Goal: Task Accomplishment & Management: Complete application form

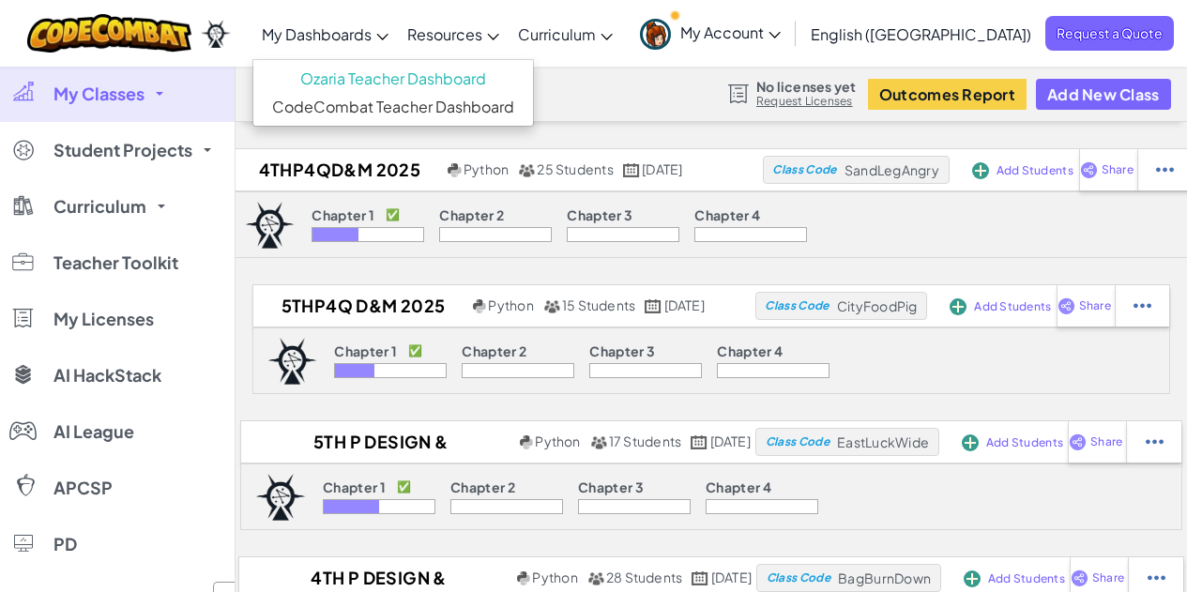
click at [372, 35] on span "My Dashboards" at bounding box center [317, 34] width 110 height 20
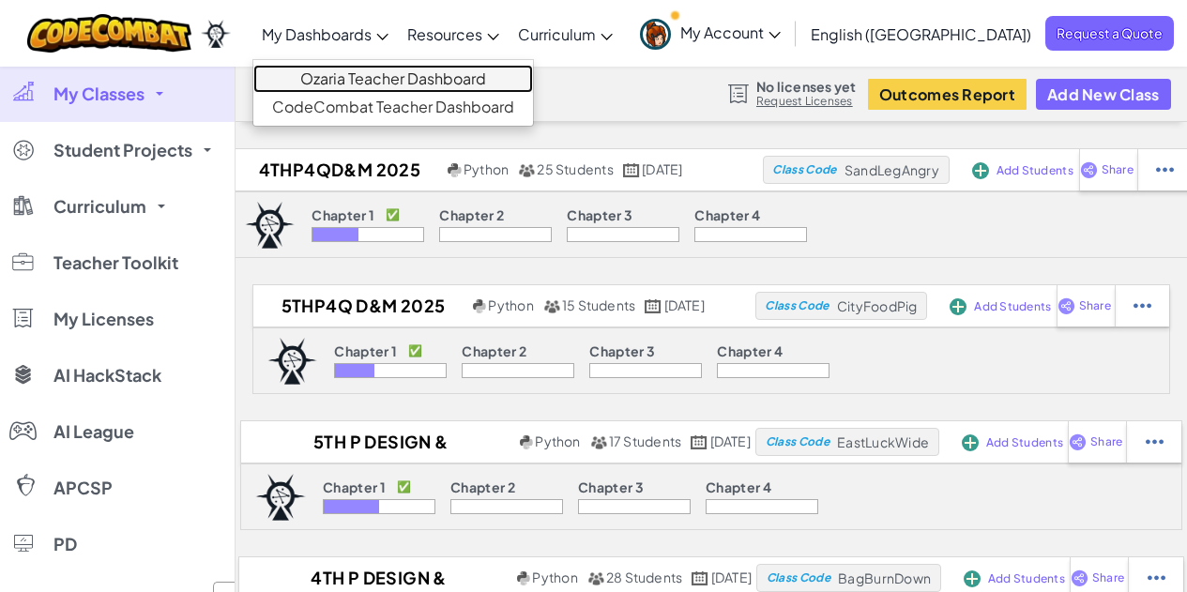
click at [403, 81] on link "Ozaria Teacher Dashboard" at bounding box center [393, 79] width 280 height 28
click at [388, 80] on link "Ozaria Teacher Dashboard" at bounding box center [393, 79] width 280 height 28
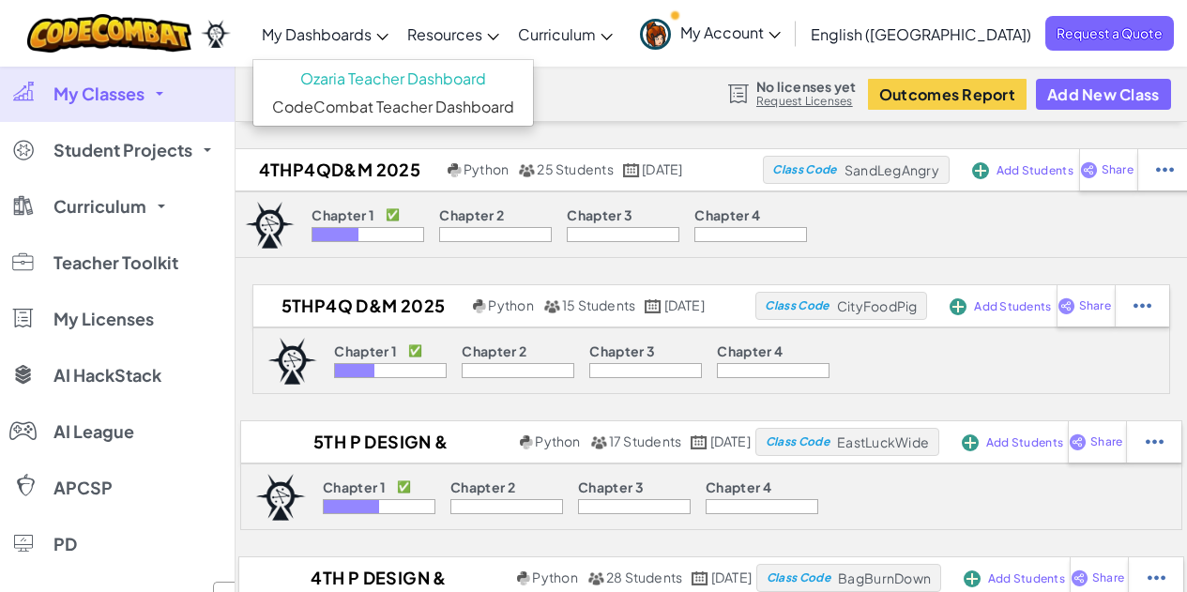
click at [149, 96] on link "My Classes" at bounding box center [117, 94] width 235 height 56
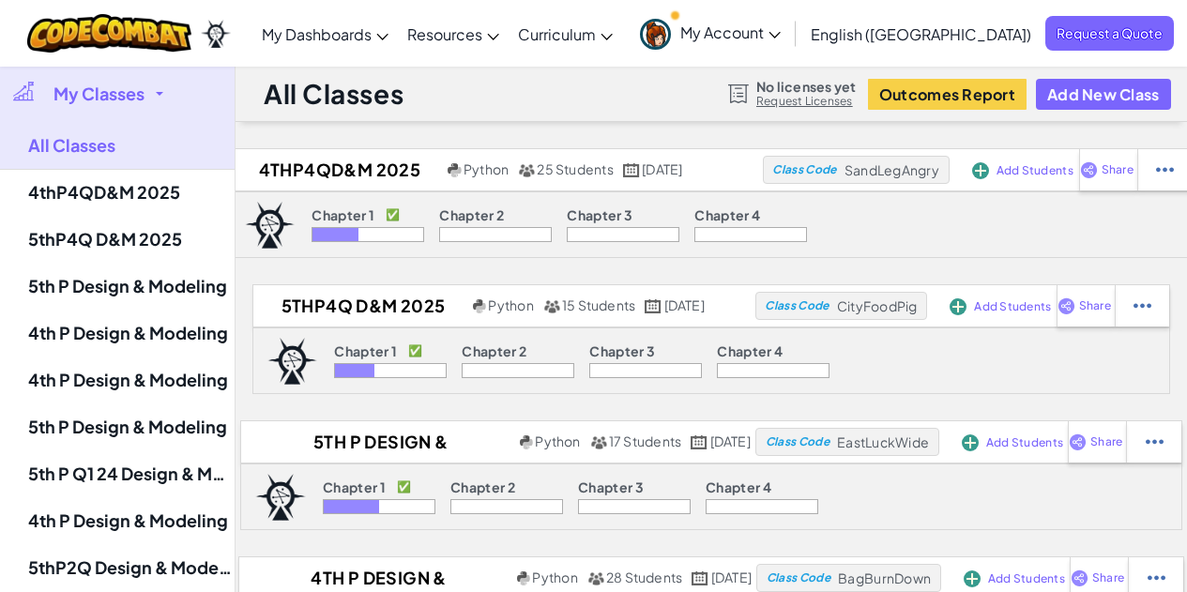
click at [149, 98] on link "My Classes" at bounding box center [117, 94] width 235 height 56
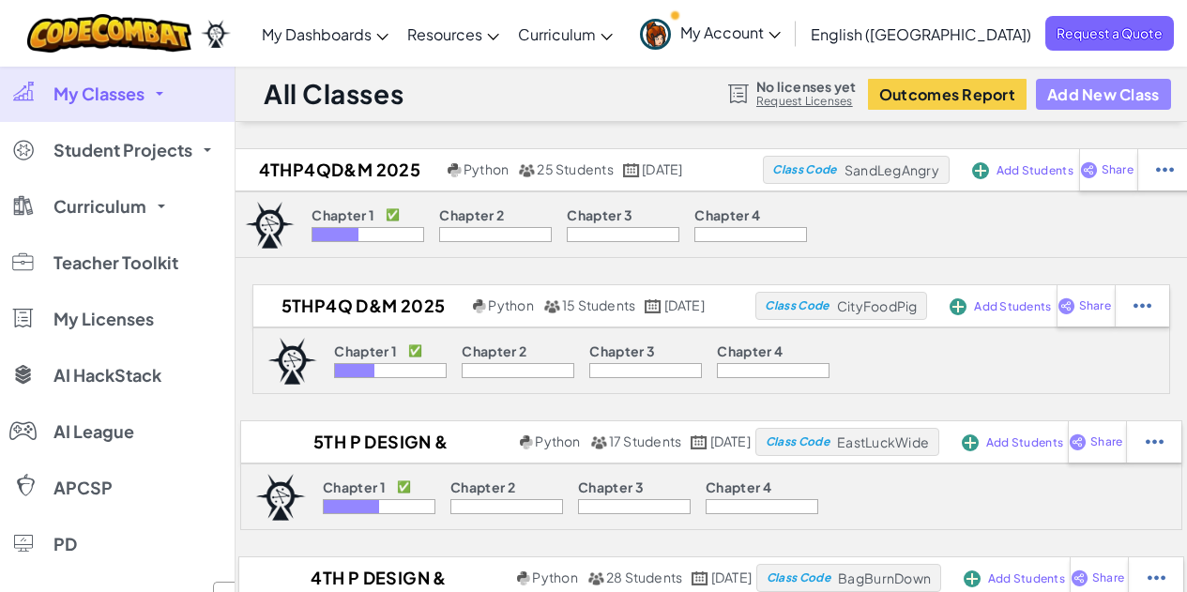
click at [1107, 92] on button "Add New Class" at bounding box center [1103, 94] width 135 height 31
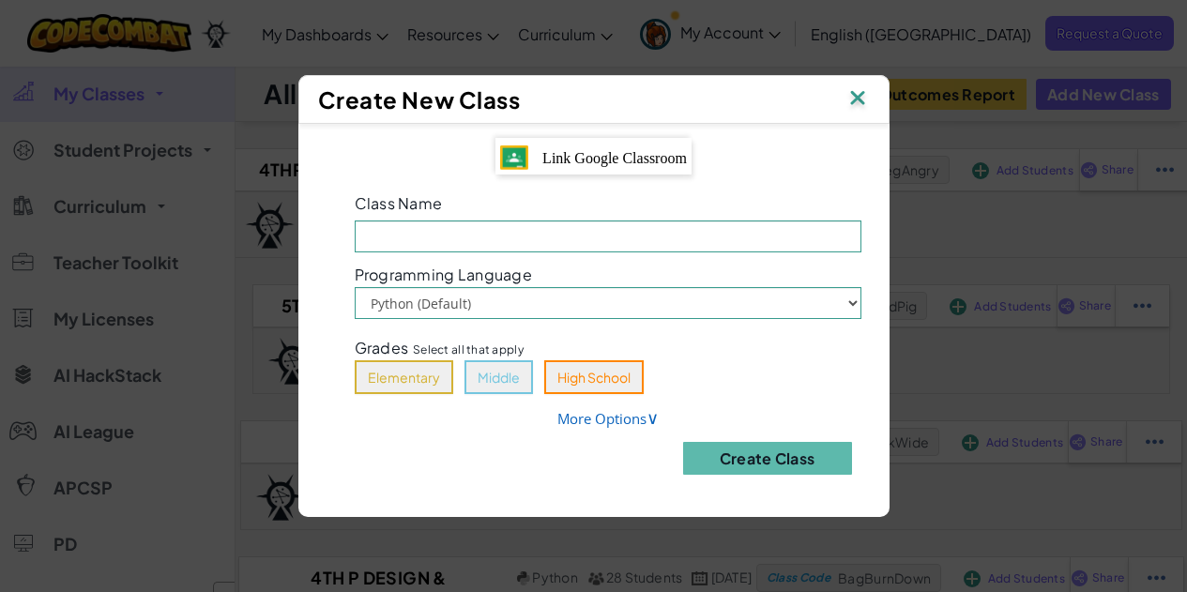
click at [612, 162] on span "Link Google Classroom" at bounding box center [615, 158] width 145 height 16
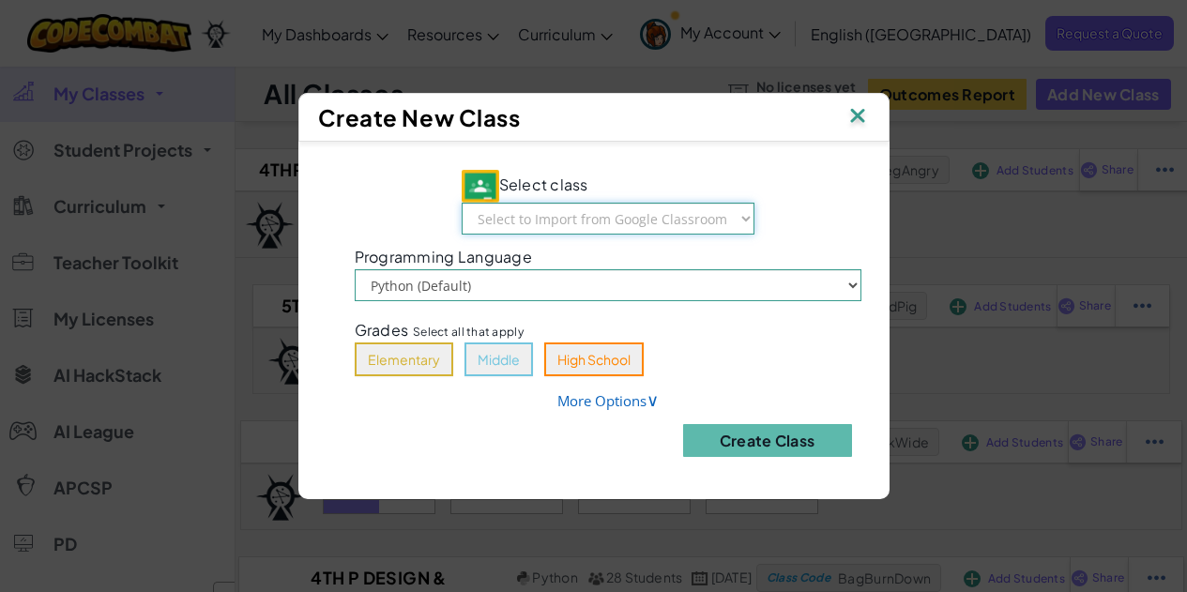
click at [600, 225] on select "Select to Import from Google Classroom Design & Modeling Design & Modeling 9th …" at bounding box center [608, 219] width 293 height 32
click at [675, 213] on select "Select to Import from Google Classroom Design & Modeling Design & Modeling 9th …" at bounding box center [608, 219] width 293 height 32
click at [859, 119] on img at bounding box center [858, 117] width 24 height 28
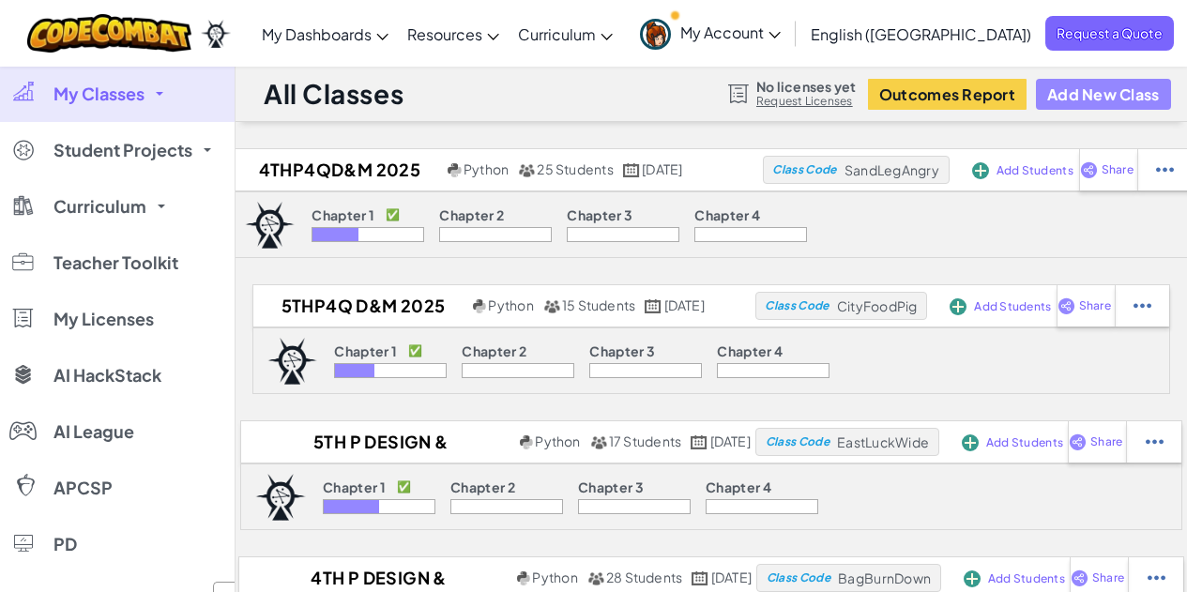
click at [1076, 89] on button "Add New Class" at bounding box center [1103, 94] width 135 height 31
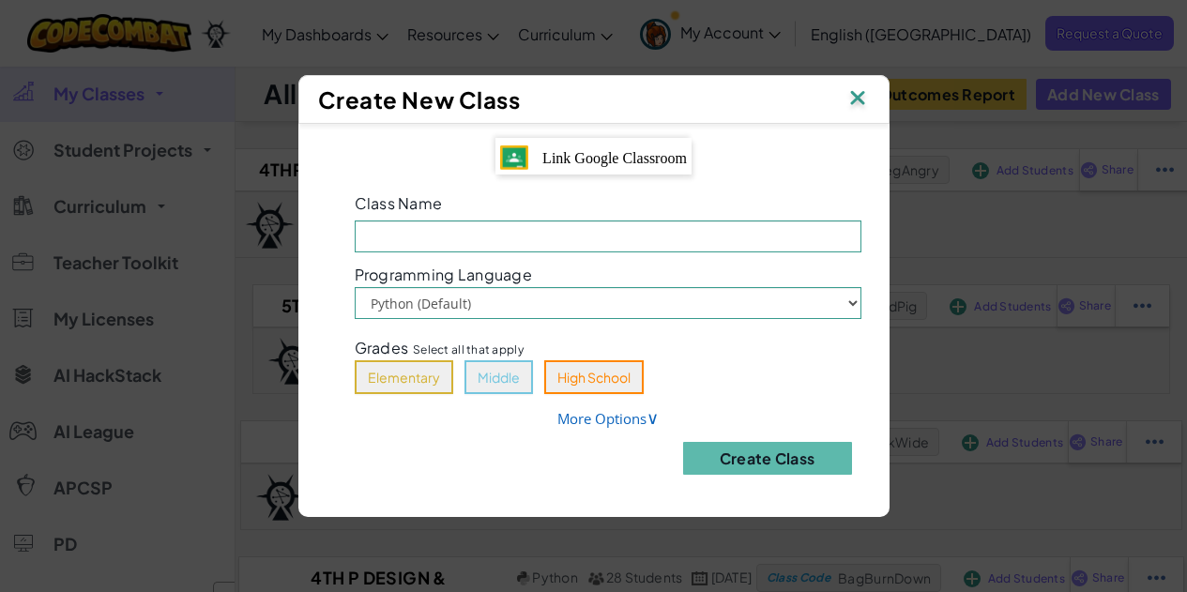
click at [649, 165] on span "Link Google Classroom" at bounding box center [615, 158] width 145 height 16
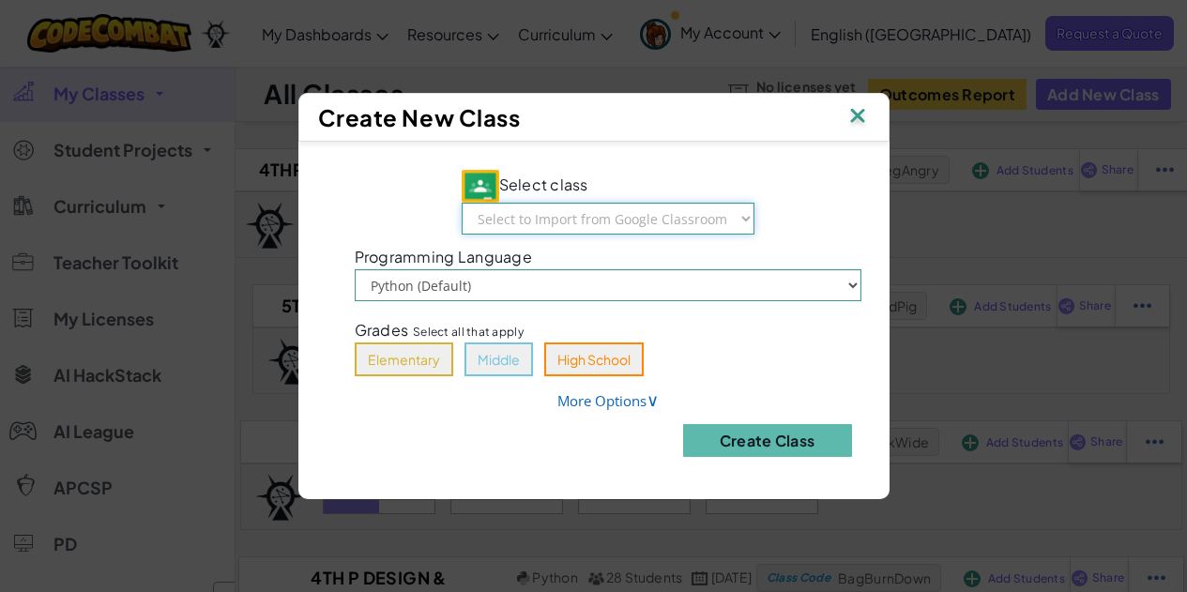
click at [648, 215] on select "Select to Import from Google Classroom Design & Modeling 5th Q1 25 Design & Mod…" at bounding box center [608, 219] width 293 height 32
select select "795713942618"
click at [463, 203] on select "Select to Import from Google Classroom Design & Modeling 5th Q1 25 Design & Mod…" at bounding box center [608, 219] width 293 height 32
click at [510, 368] on button "Middle" at bounding box center [499, 360] width 69 height 34
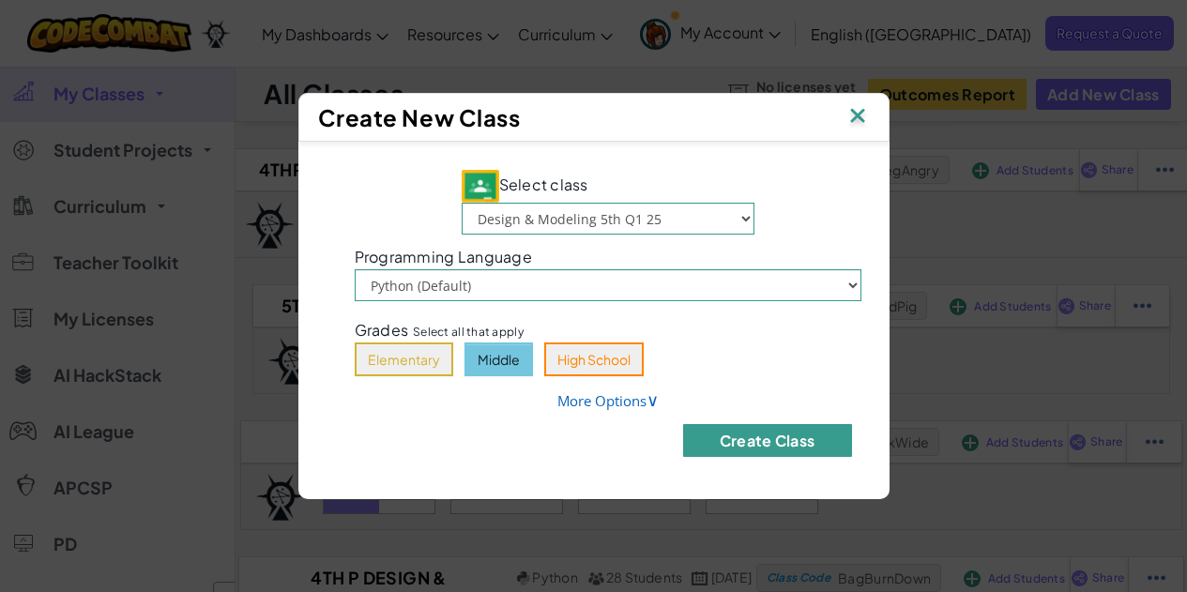
click at [753, 445] on button "Create Class" at bounding box center [767, 440] width 169 height 33
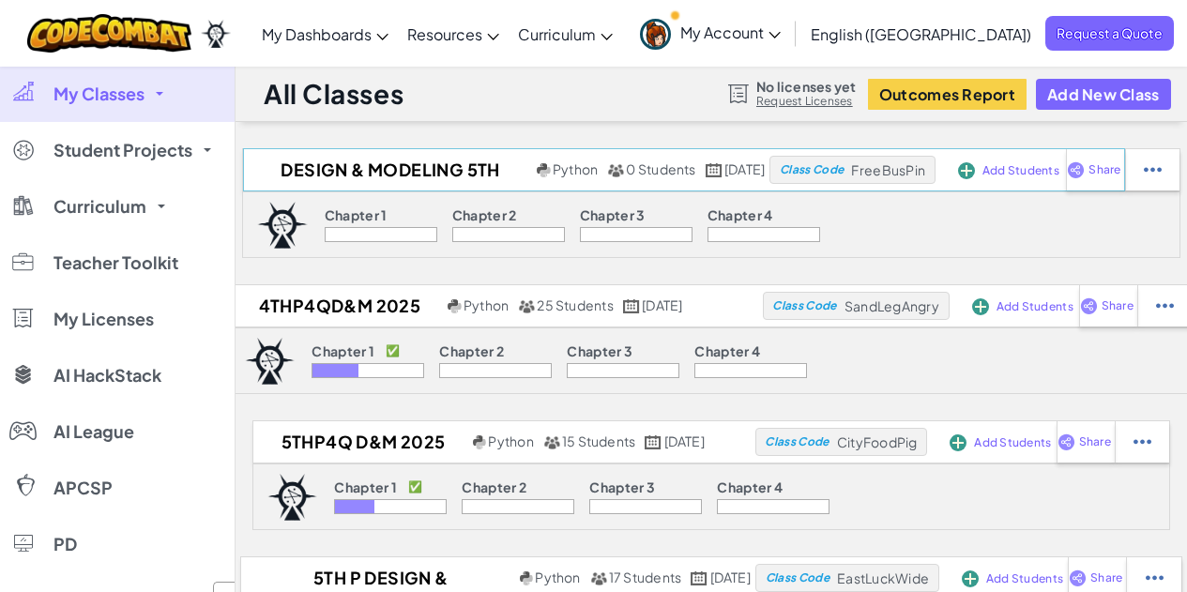
click at [935, 178] on div "Class Code FreeBusPin" at bounding box center [852, 170] width 165 height 28
click at [1124, 177] on div "Share" at bounding box center [1095, 169] width 58 height 41
select select "write"
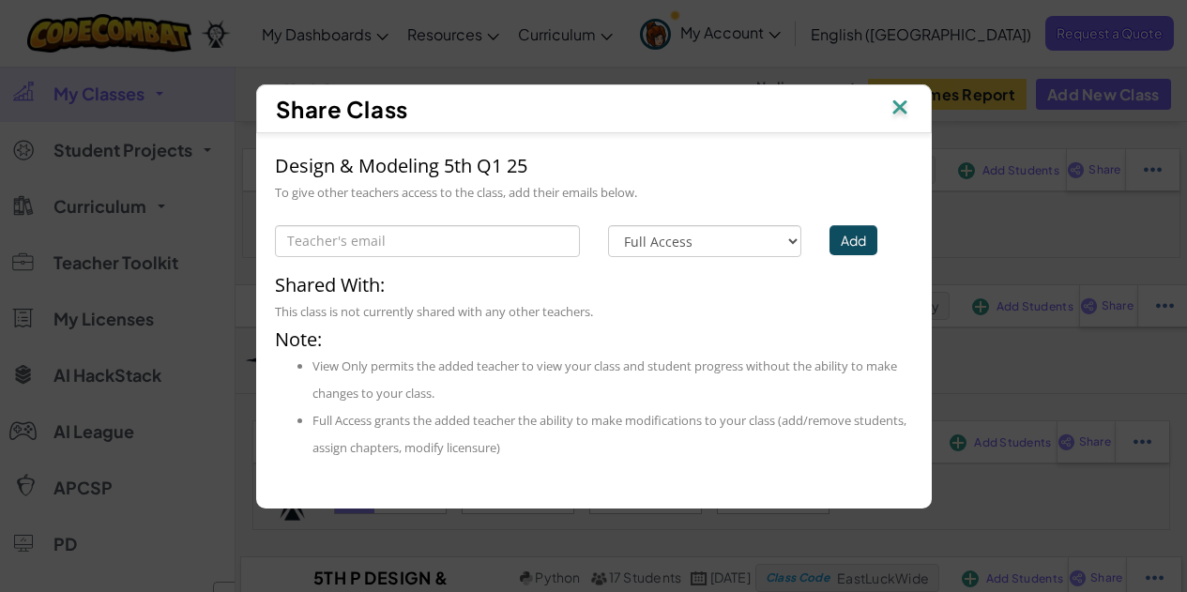
click at [907, 116] on img at bounding box center [900, 109] width 24 height 28
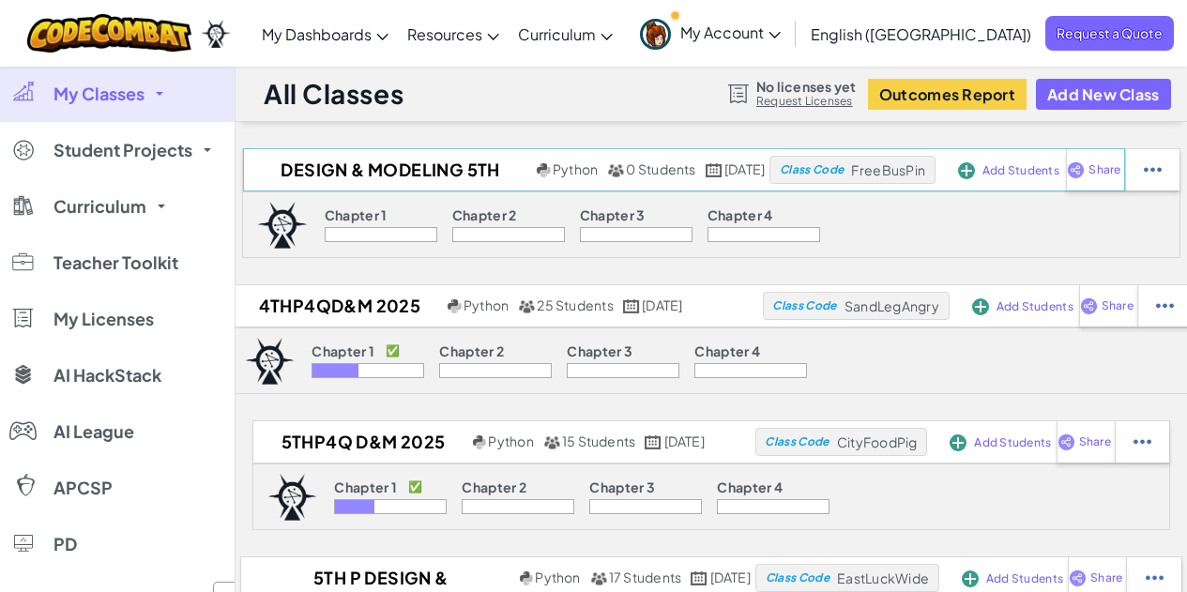
click at [1050, 168] on span "Add Students" at bounding box center [1021, 170] width 77 height 11
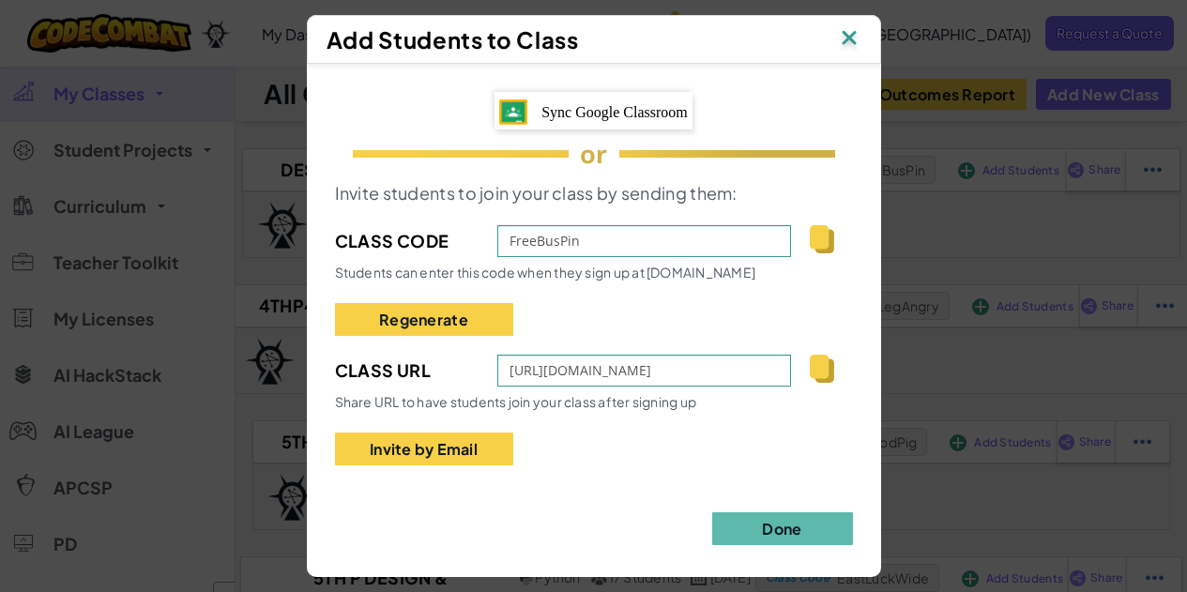
click at [826, 371] on img at bounding box center [821, 369] width 23 height 28
click at [820, 231] on img at bounding box center [821, 239] width 23 height 28
click at [859, 42] on img at bounding box center [849, 39] width 24 height 28
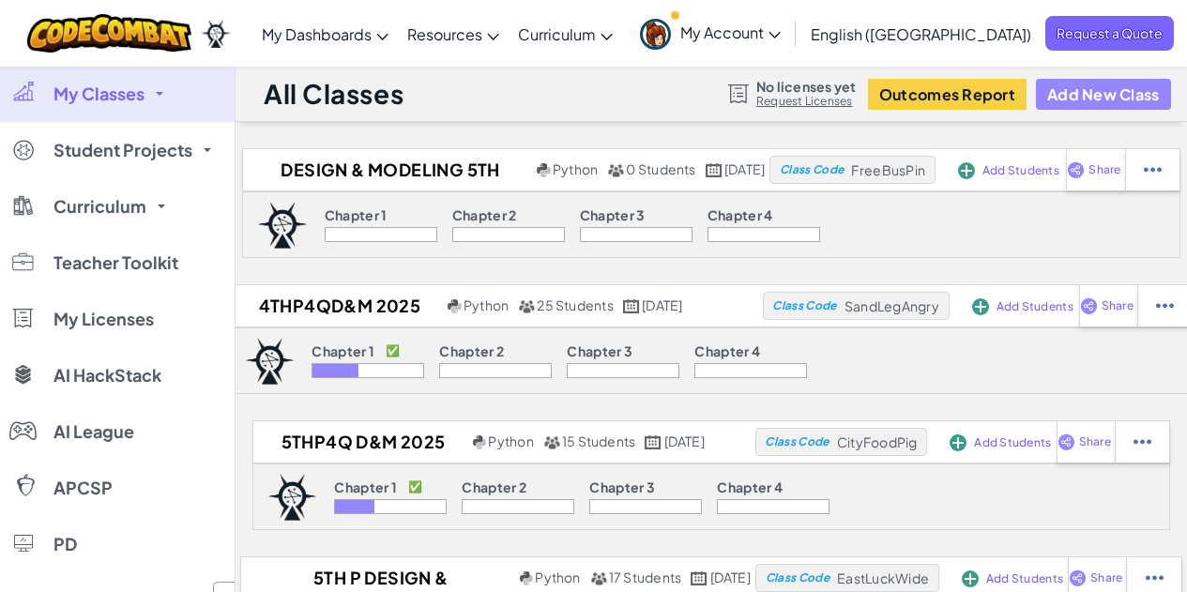
click at [1114, 89] on button "Add New Class" at bounding box center [1103, 94] width 135 height 31
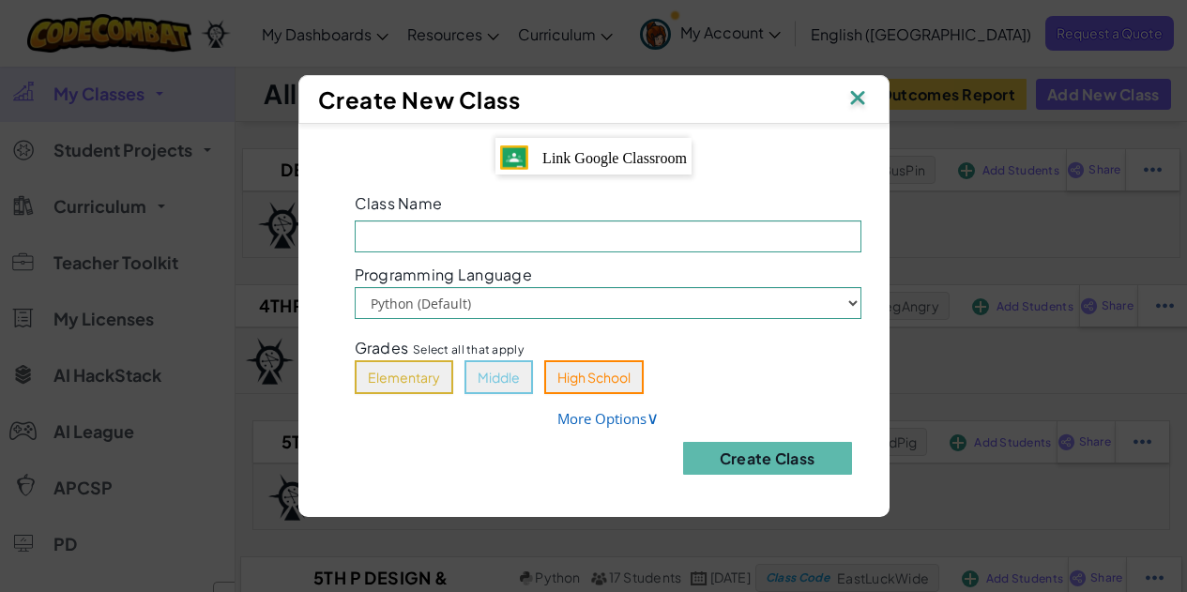
click at [660, 159] on span "Link Google Classroom" at bounding box center [615, 158] width 145 height 16
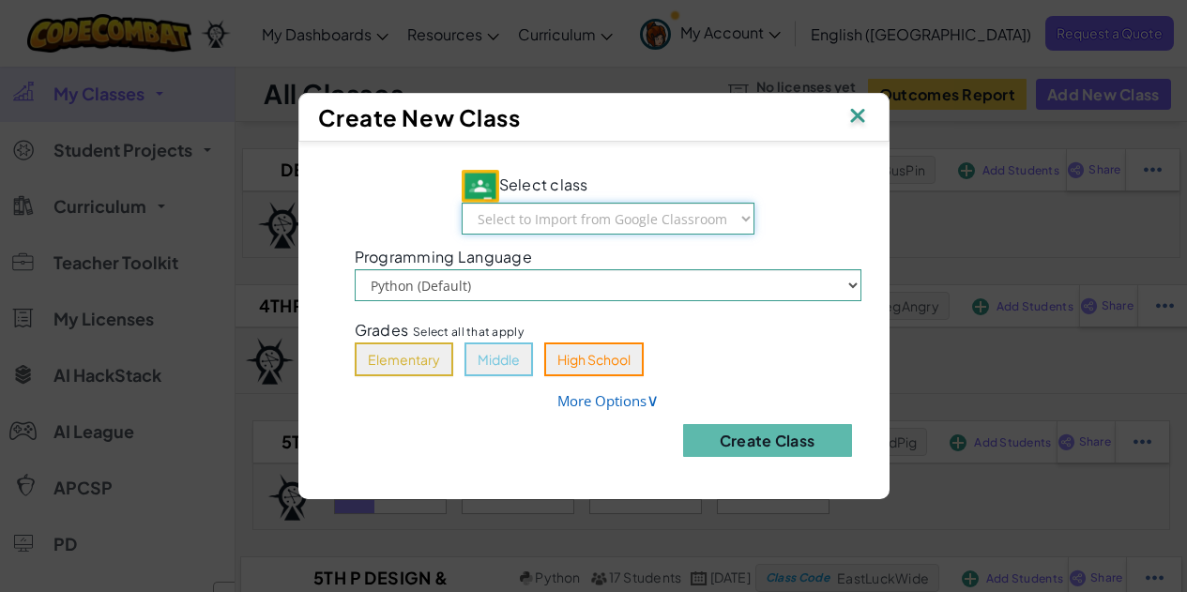
click at [636, 226] on select "Select to Import from Google Classroom Design & Modeling Q1 25 9th P Robotics/M…" at bounding box center [608, 219] width 293 height 32
select select "799562969505"
click at [463, 203] on select "Select to Import from Google Classroom Design & Modeling Q1 25 9th P Robotics/M…" at bounding box center [608, 219] width 293 height 32
click at [514, 372] on button "Middle" at bounding box center [499, 360] width 69 height 34
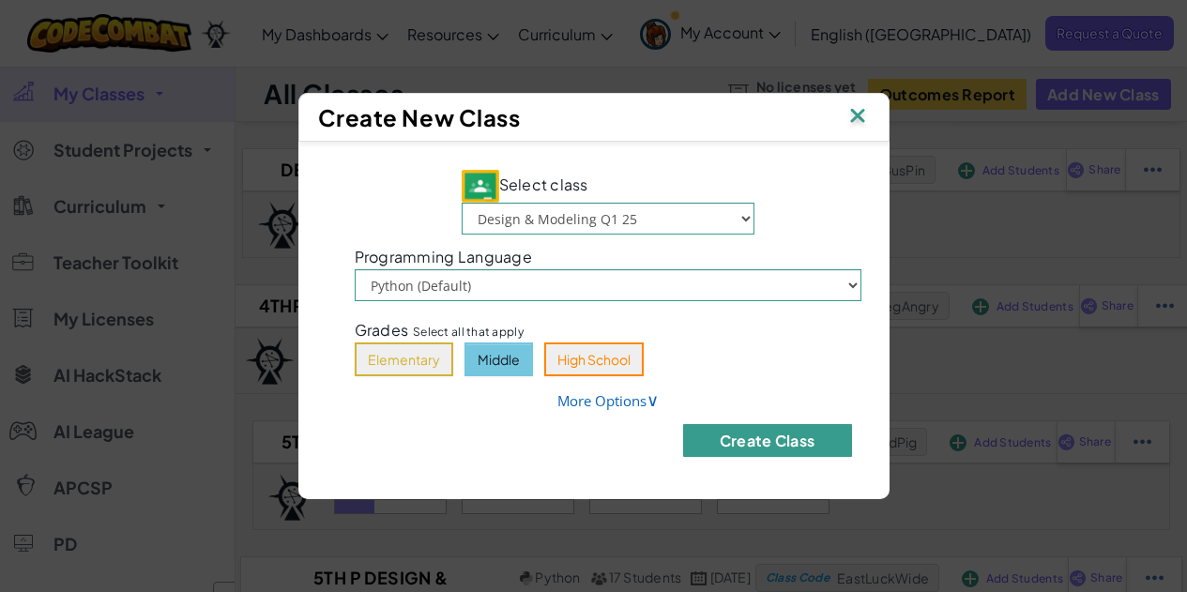
click at [781, 443] on button "Create Class" at bounding box center [767, 440] width 169 height 33
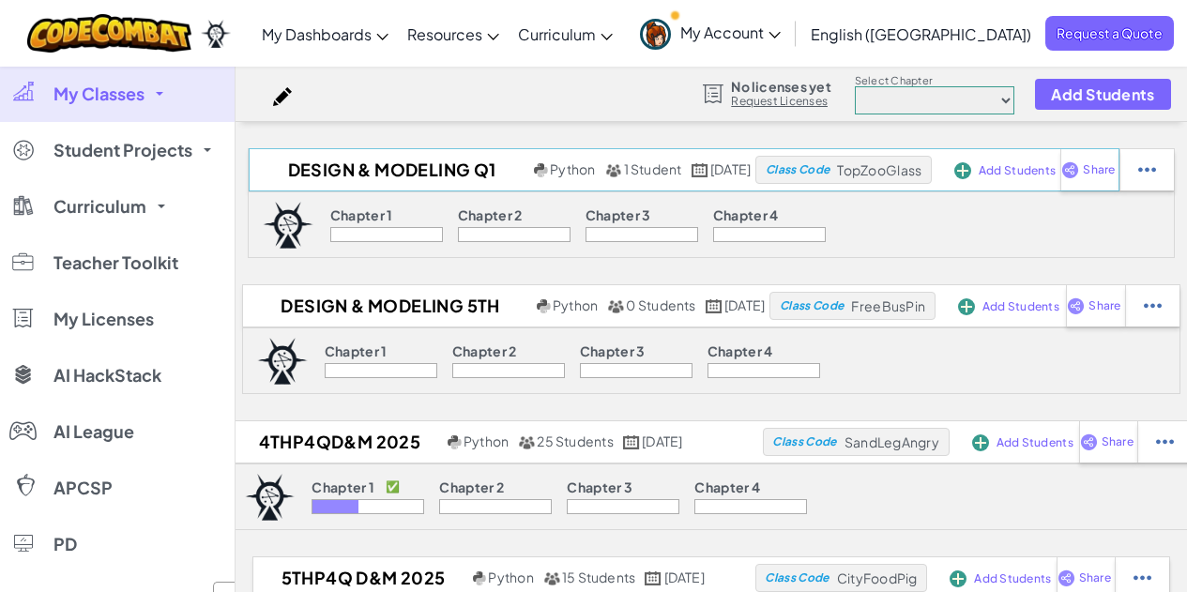
click at [1049, 168] on span "Add Students" at bounding box center [1017, 170] width 77 height 11
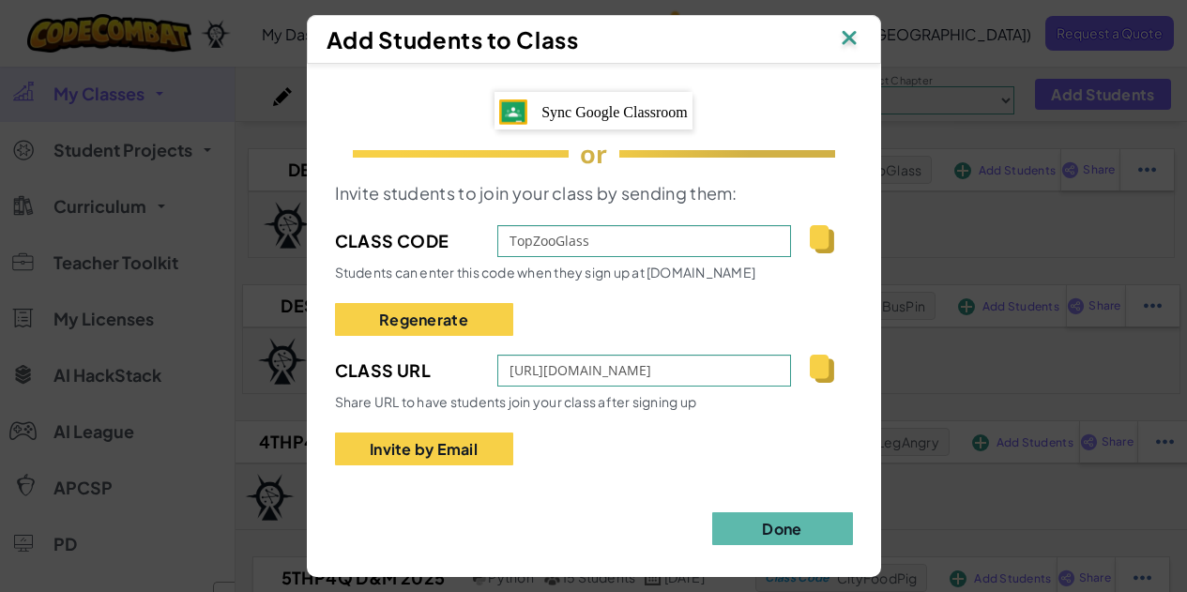
click at [819, 371] on img at bounding box center [821, 369] width 23 height 28
click at [816, 375] on img at bounding box center [821, 369] width 23 height 28
click at [810, 225] on img at bounding box center [821, 239] width 23 height 28
